Goal: Transaction & Acquisition: Purchase product/service

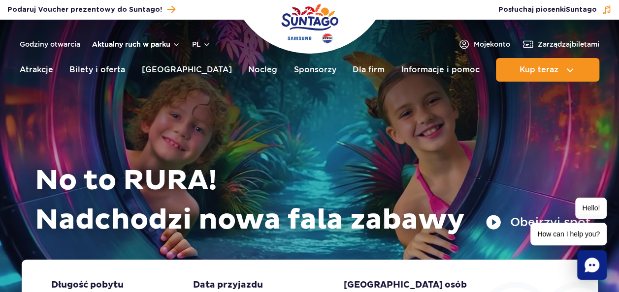
click at [150, 40] on button "Aktualny ruch w parku" at bounding box center [136, 44] width 88 height 8
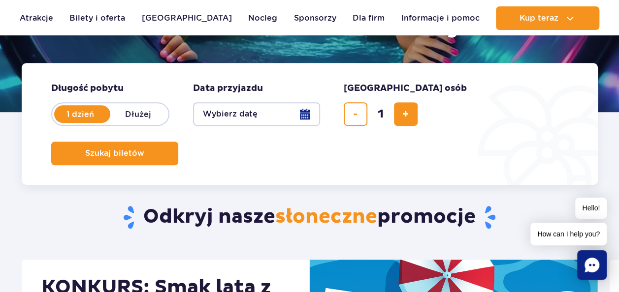
scroll to position [246, 0]
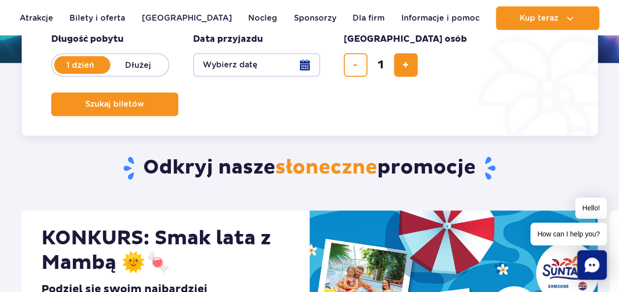
click at [311, 69] on button "Wybierz datę" at bounding box center [256, 65] width 127 height 24
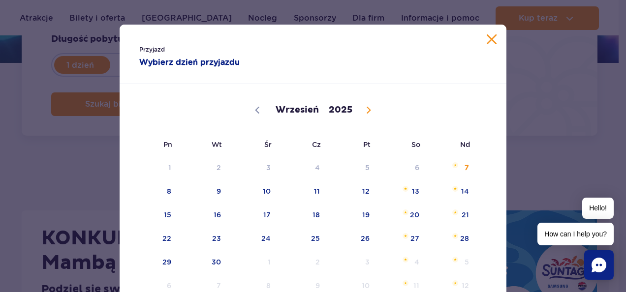
click at [365, 110] on icon at bounding box center [368, 110] width 7 height 7
select select "10"
click at [364, 266] on span "28" at bounding box center [353, 262] width 50 height 23
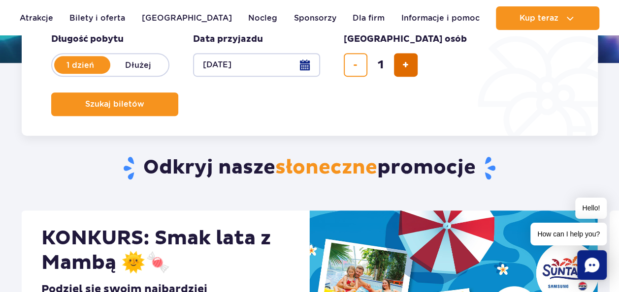
click at [403, 65] on span "dodaj bilet" at bounding box center [405, 65] width 6 height 0
type input "4"
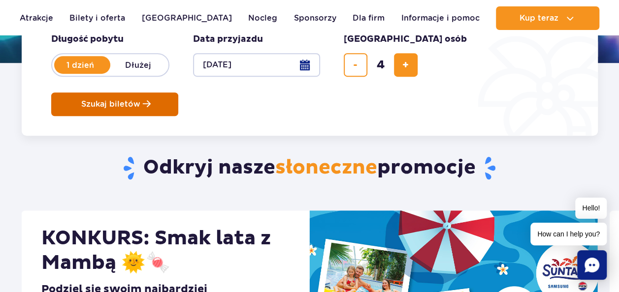
click at [140, 100] on span "Szukaj biletów" at bounding box center [110, 104] width 59 height 9
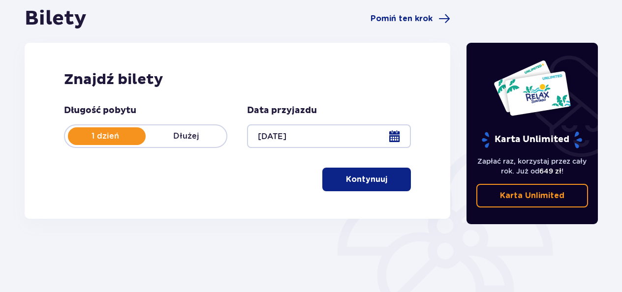
scroll to position [98, 0]
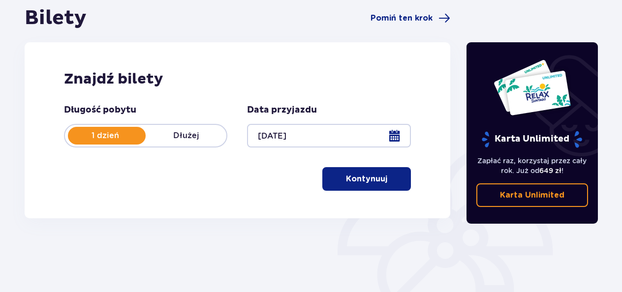
click at [376, 179] on p "Kontynuuj" at bounding box center [366, 179] width 41 height 11
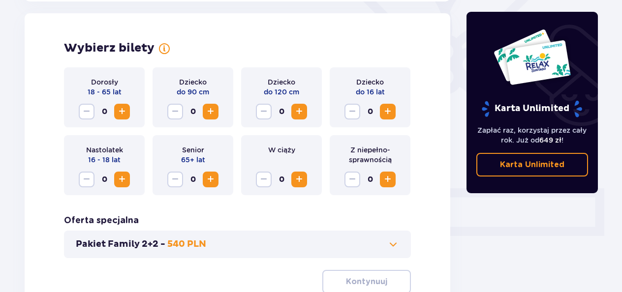
scroll to position [274, 0]
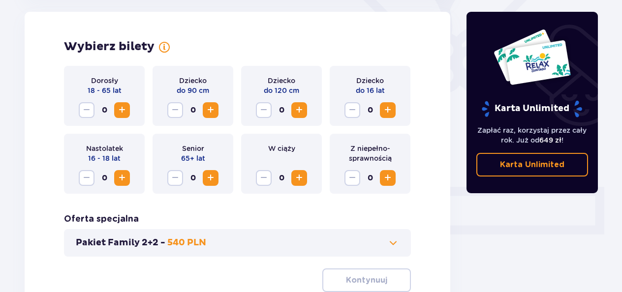
click at [122, 108] on span "Increase" at bounding box center [122, 110] width 12 height 12
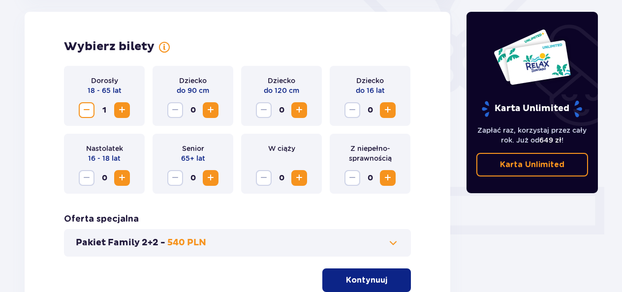
click at [122, 108] on span "Increase" at bounding box center [122, 110] width 12 height 12
click at [388, 110] on span "Increase" at bounding box center [388, 110] width 12 height 12
click at [360, 281] on p "Kontynuuj" at bounding box center [366, 280] width 41 height 11
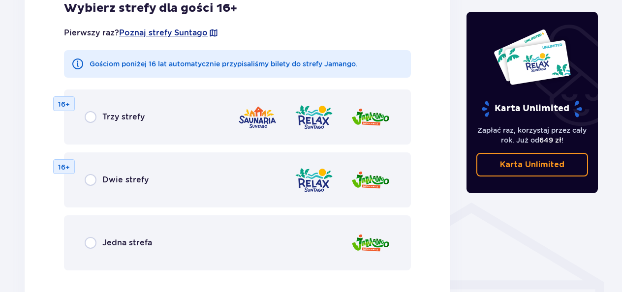
scroll to position [645, 0]
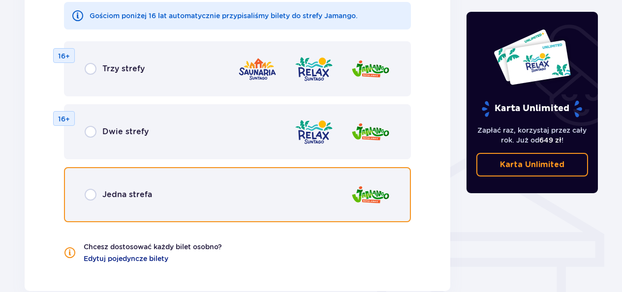
click at [88, 198] on input "radio" at bounding box center [91, 195] width 12 height 12
radio input "true"
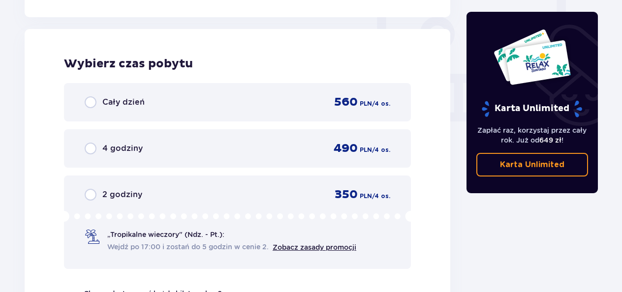
scroll to position [924, 0]
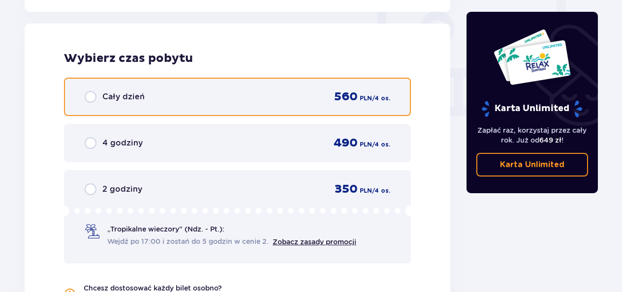
click at [91, 94] on input "radio" at bounding box center [91, 97] width 12 height 12
radio input "true"
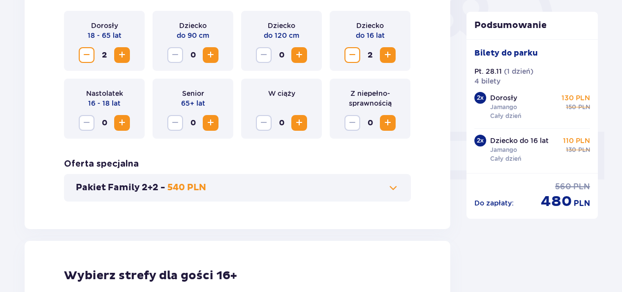
scroll to position [278, 0]
